Goal: Find specific page/section: Find specific page/section

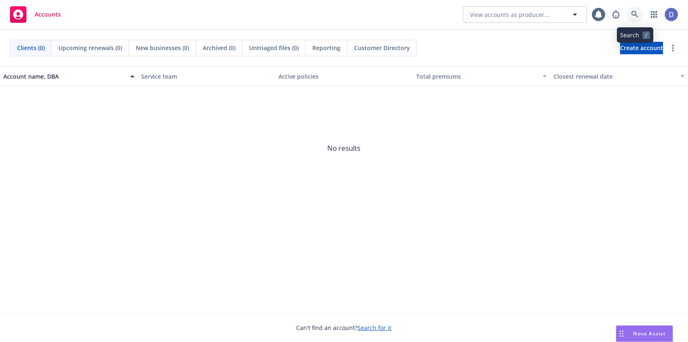
click at [637, 21] on link at bounding box center [635, 14] width 17 height 17
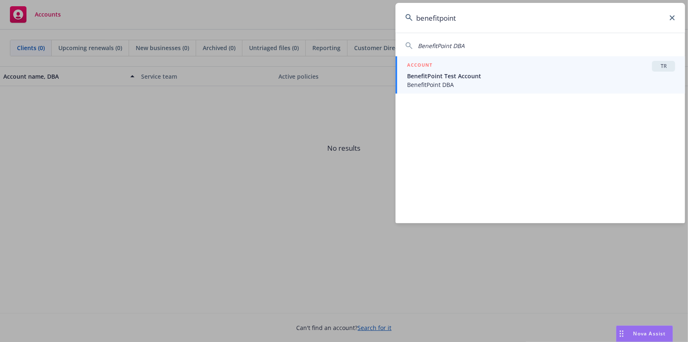
type input "benefitpoint"
click at [538, 61] on div "ACCOUNT TR" at bounding box center [541, 66] width 268 height 11
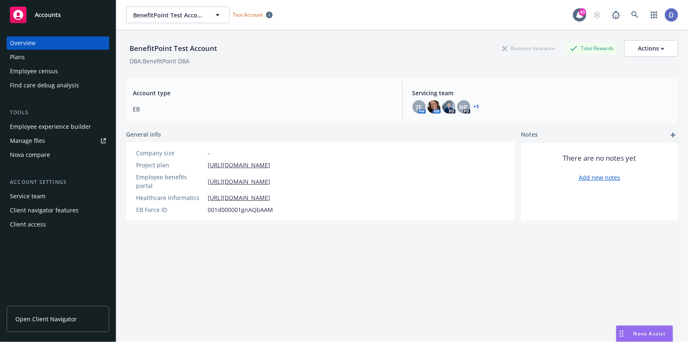
click at [69, 67] on div "Employee census" at bounding box center [58, 71] width 96 height 13
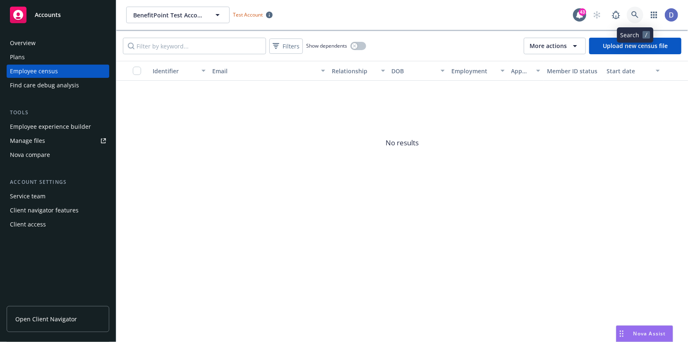
click at [632, 16] on icon at bounding box center [634, 14] width 7 height 7
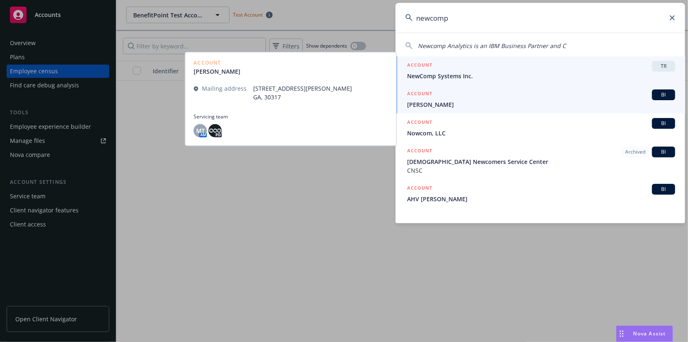
type input "newcomp"
click at [531, 66] on div "ACCOUNT TR" at bounding box center [541, 66] width 268 height 11
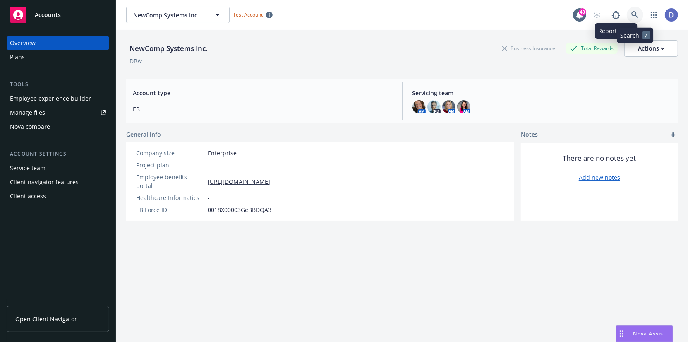
click at [637, 16] on icon at bounding box center [634, 14] width 7 height 7
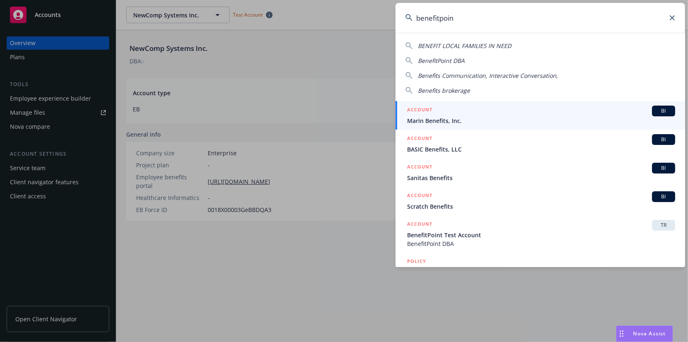
type input "benefitpoint"
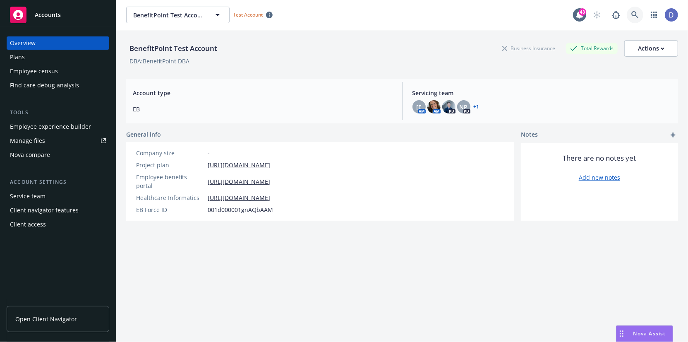
click at [640, 15] on link at bounding box center [635, 15] width 17 height 17
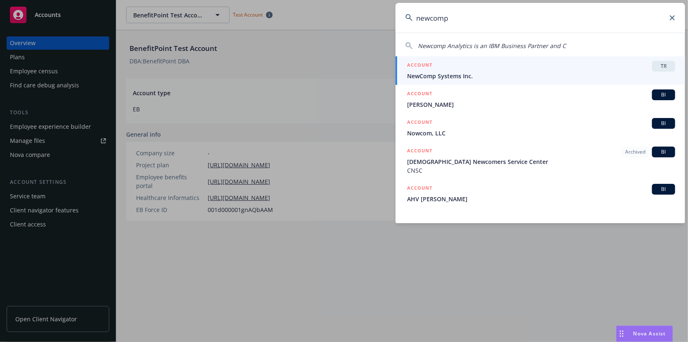
type input "newcomp"
click at [528, 66] on div "ACCOUNT TR" at bounding box center [541, 66] width 268 height 11
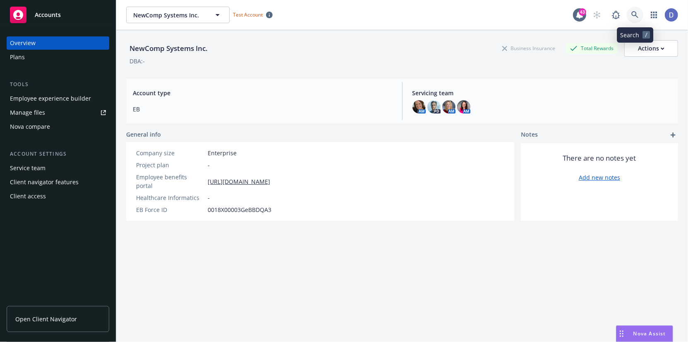
click at [636, 18] on icon at bounding box center [634, 14] width 7 height 7
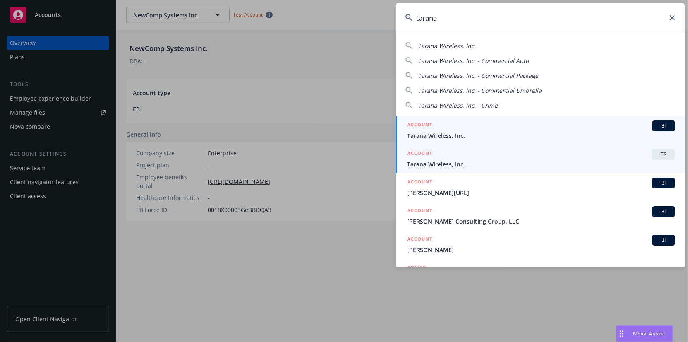
type input "tarana"
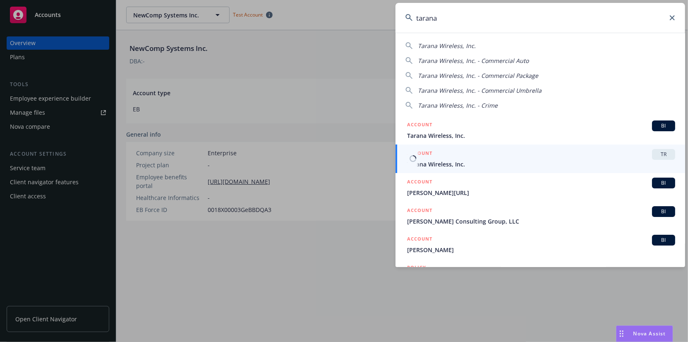
click at [509, 160] on span "Tarana Wireless, Inc." at bounding box center [541, 164] width 268 height 9
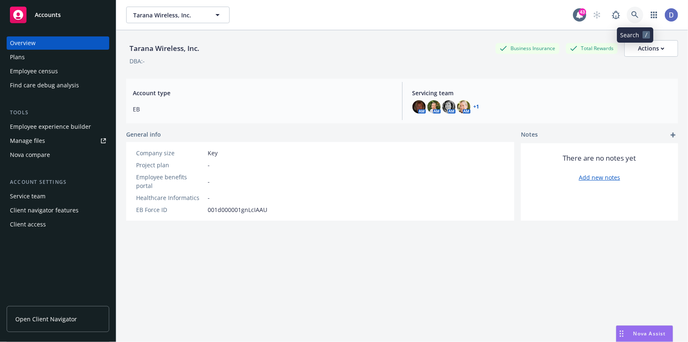
click at [636, 13] on icon at bounding box center [634, 14] width 7 height 7
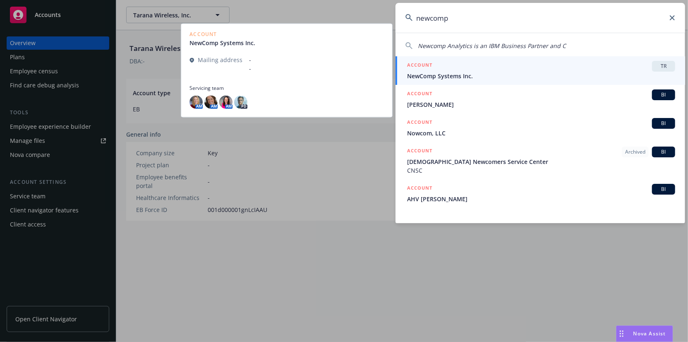
type input "newcomp"
click at [523, 72] on span "NewComp Systems Inc." at bounding box center [541, 76] width 268 height 9
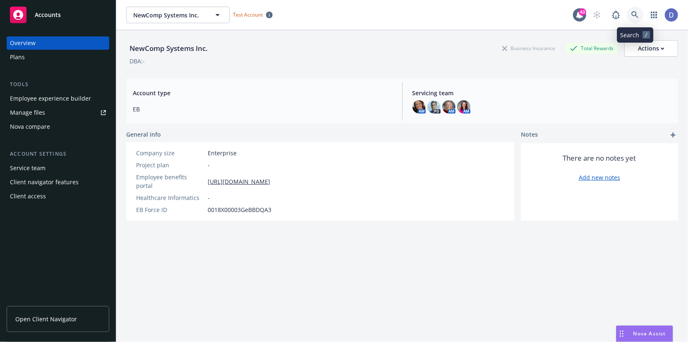
click at [634, 12] on icon at bounding box center [634, 14] width 7 height 7
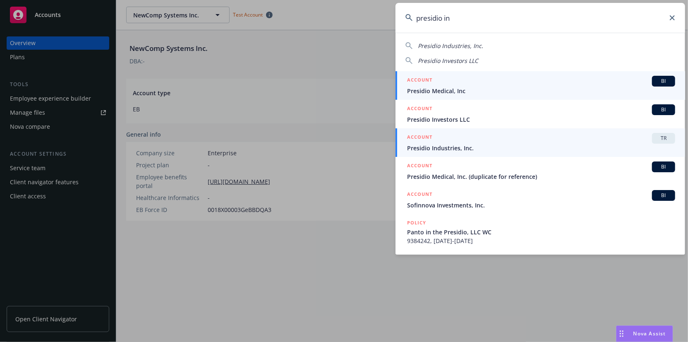
type input "presidio in"
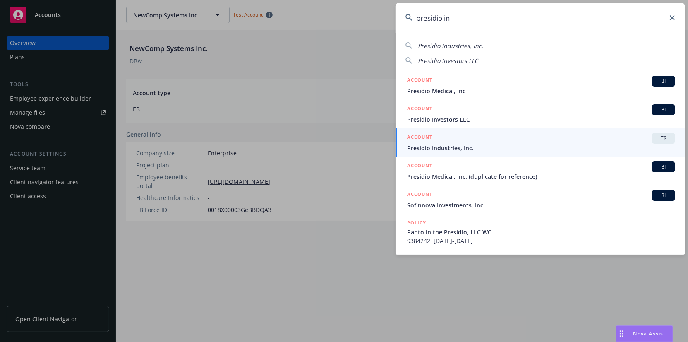
click at [522, 139] on div "ACCOUNT TR" at bounding box center [541, 138] width 268 height 11
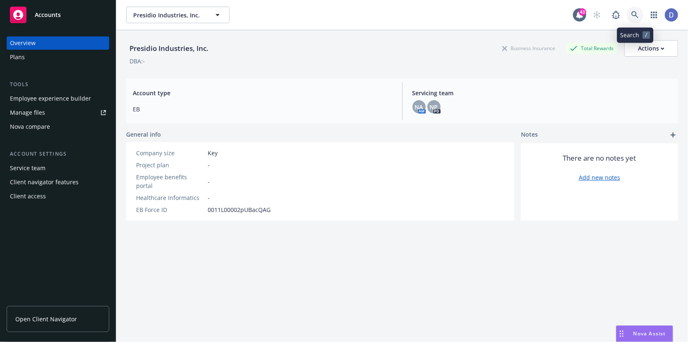
click at [639, 15] on icon at bounding box center [634, 14] width 7 height 7
